Goal: Navigation & Orientation: Find specific page/section

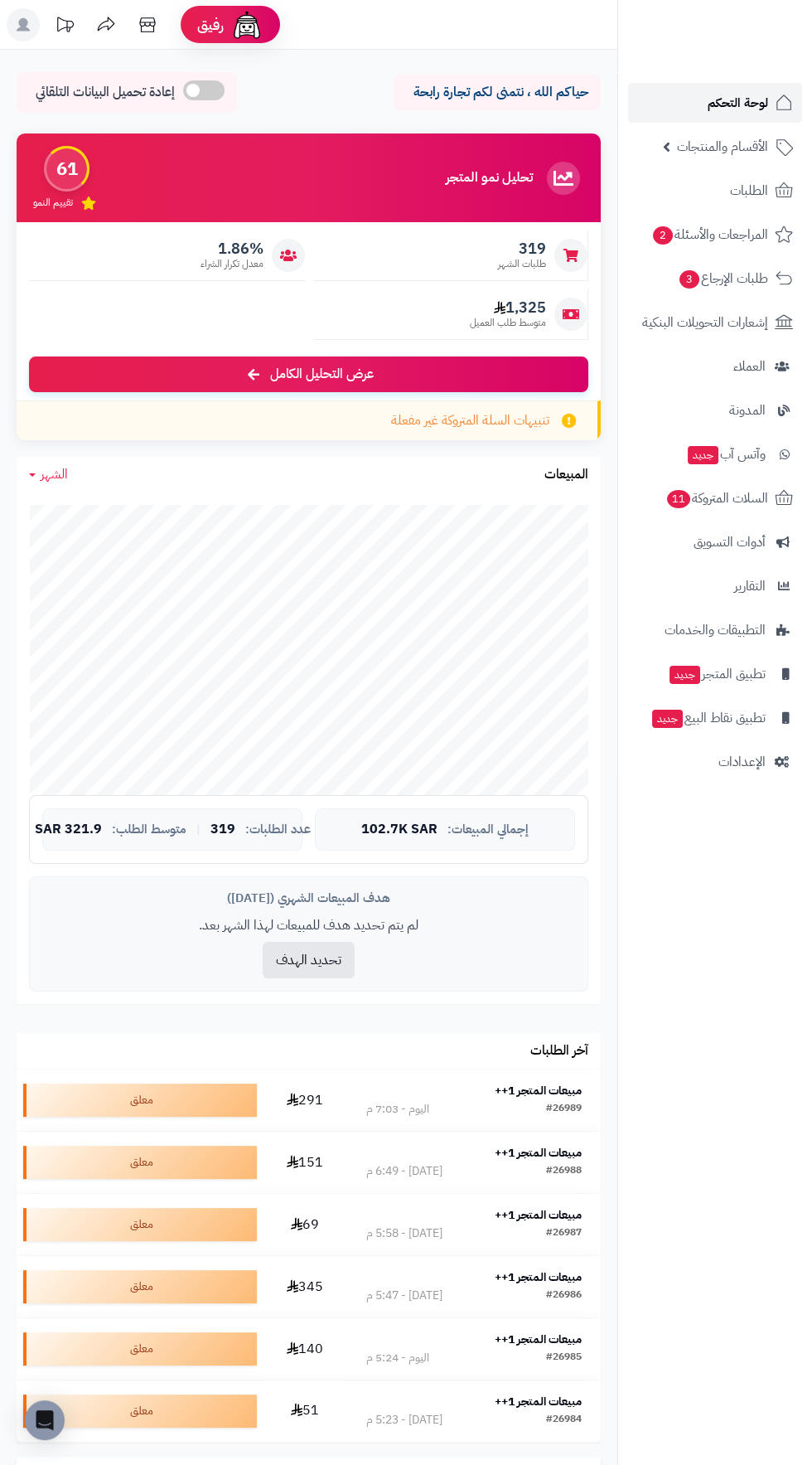
click at [710, 92] on span "لوحة التحكم" at bounding box center [737, 103] width 60 height 24
click at [727, 100] on span "لوحة التحكم" at bounding box center [737, 103] width 60 height 24
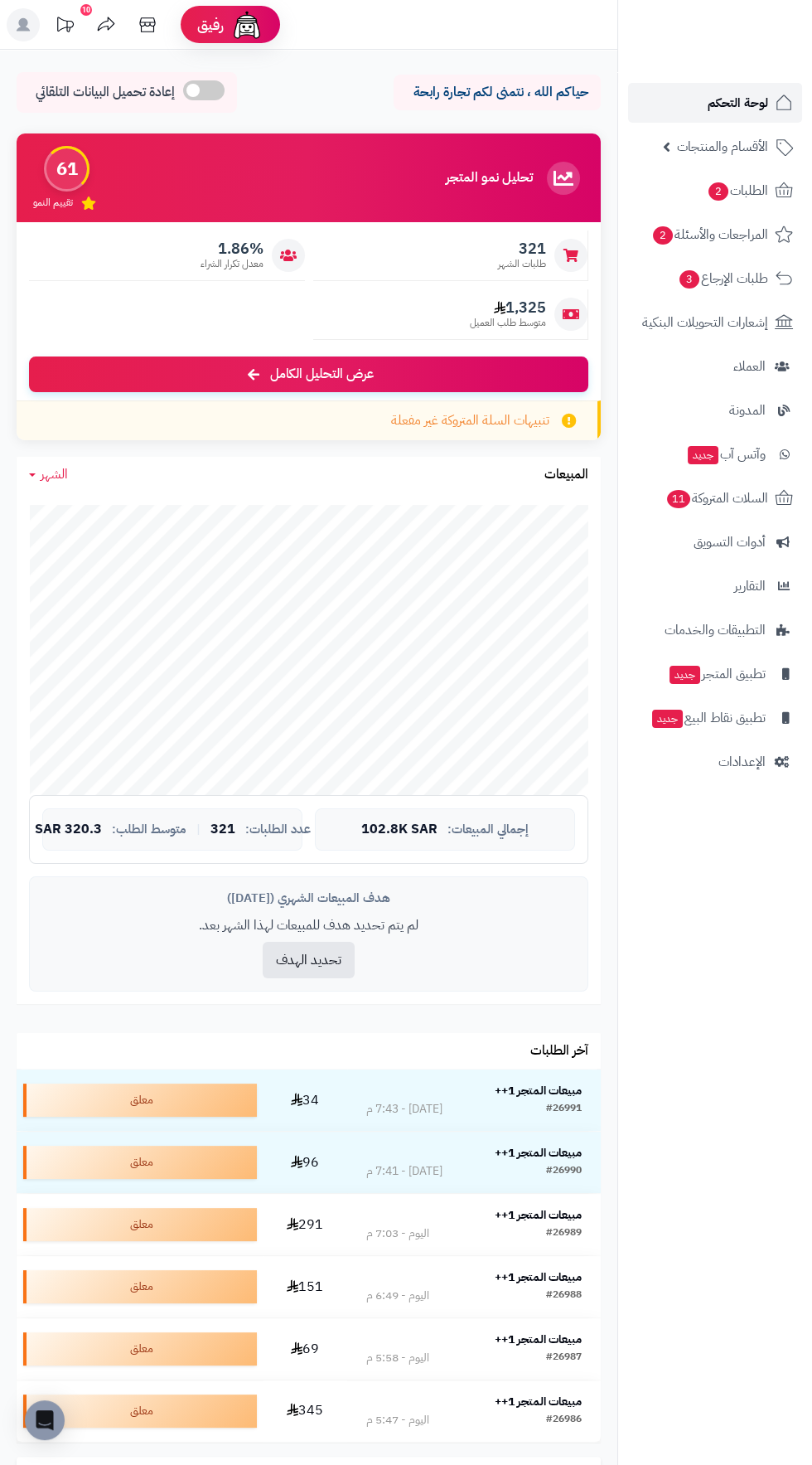
click at [761, 108] on span "لوحة التحكم" at bounding box center [737, 103] width 60 height 24
click at [757, 106] on span "لوحة التحكم" at bounding box center [737, 103] width 60 height 24
